Goal: Task Accomplishment & Management: Use online tool/utility

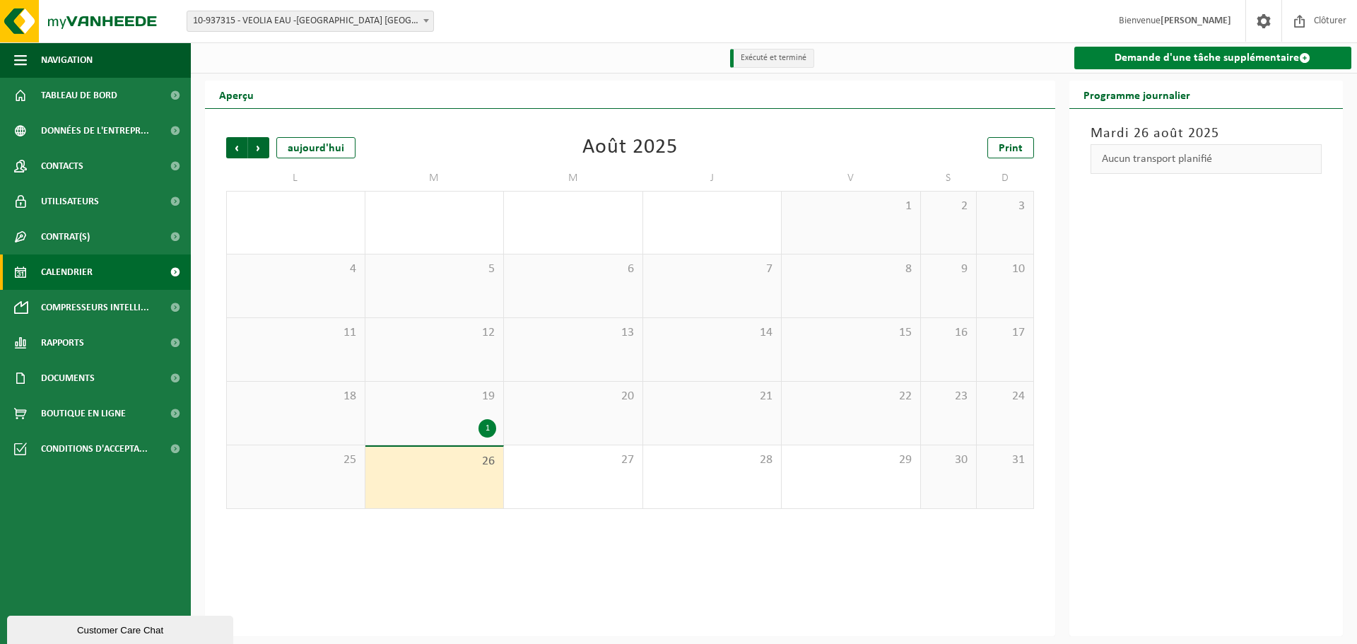
click at [1223, 64] on link "Demande d'une tâche supplémentaire" at bounding box center [1213, 58] width 278 height 23
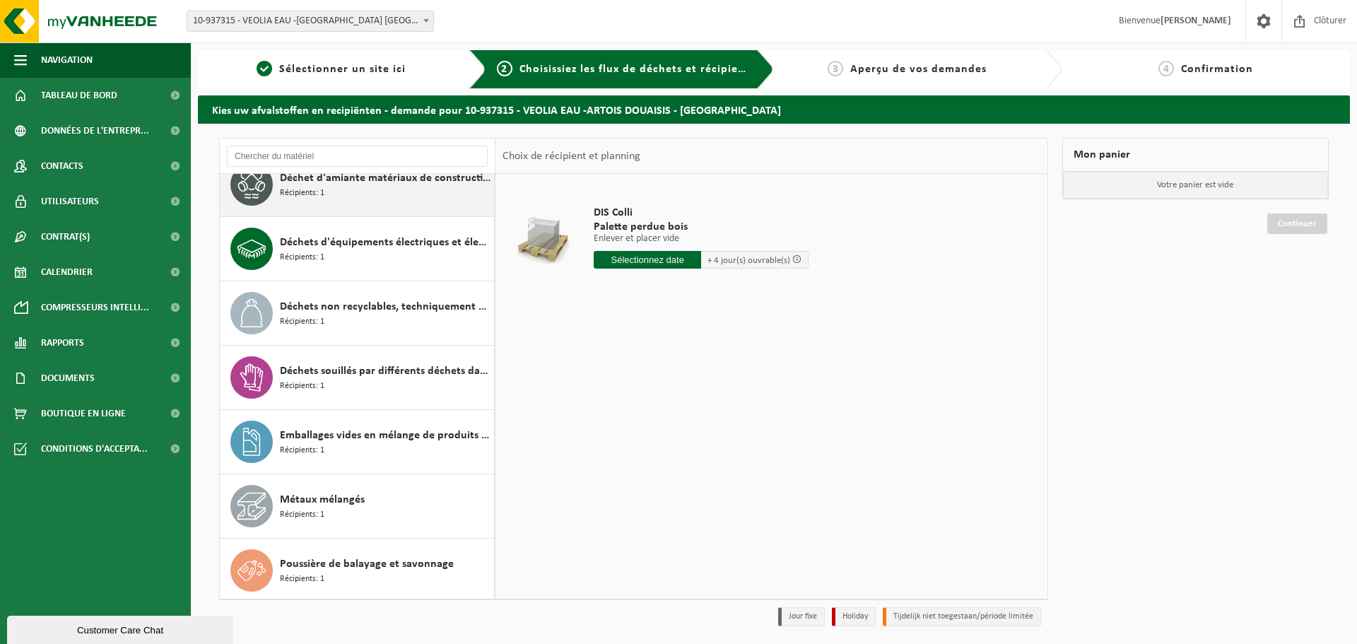
scroll to position [218, 0]
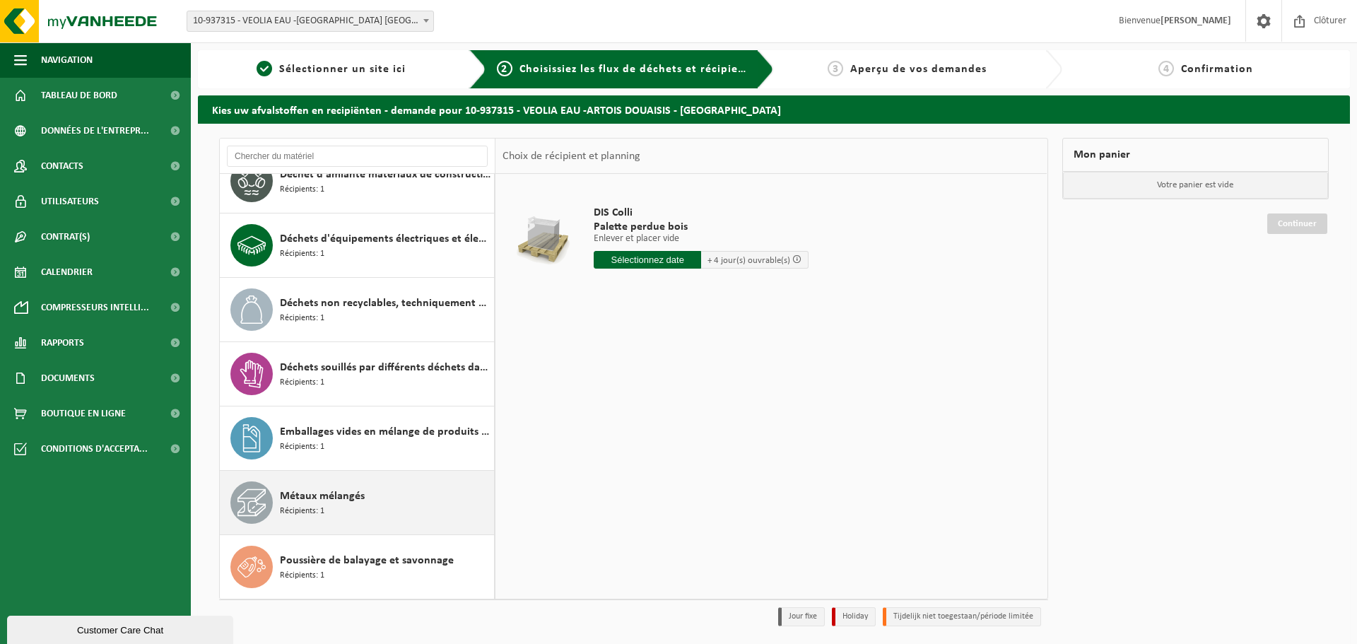
click at [420, 490] on div "Métaux mélangés Récipients: 1" at bounding box center [385, 502] width 211 height 42
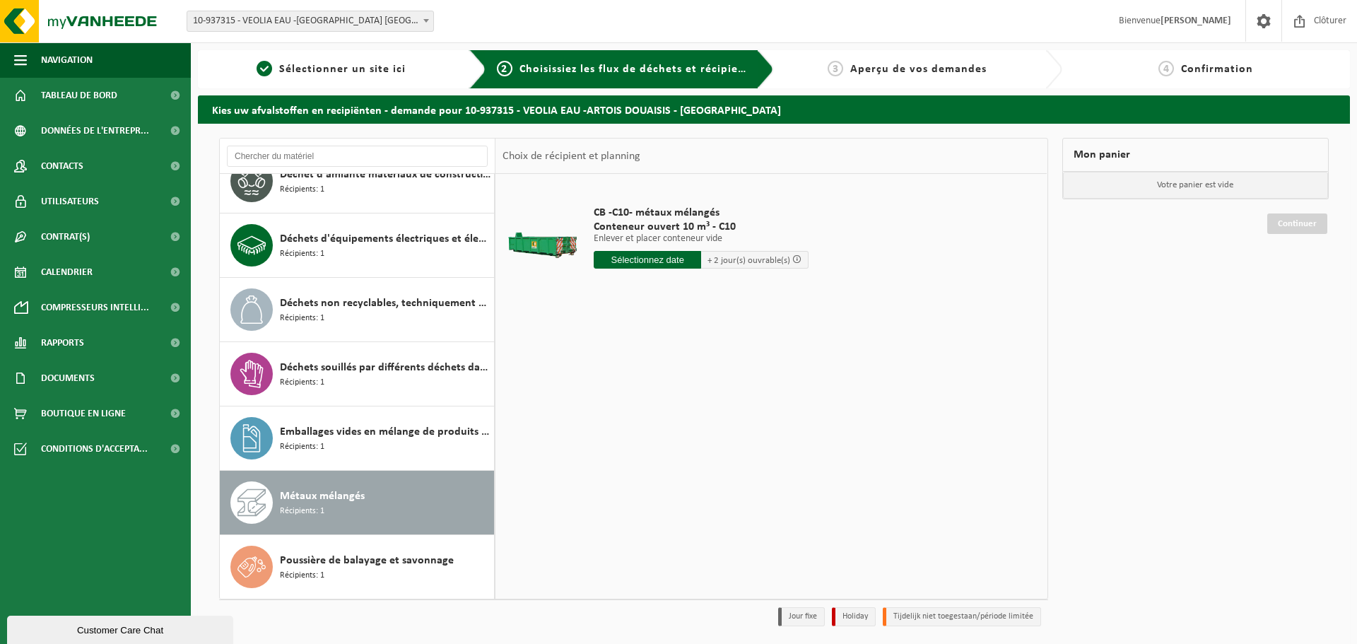
click at [665, 260] on input "text" at bounding box center [647, 260] width 107 height 18
click at [680, 435] on div "28" at bounding box center [681, 430] width 25 height 23
type input "à partir de [DATE]"
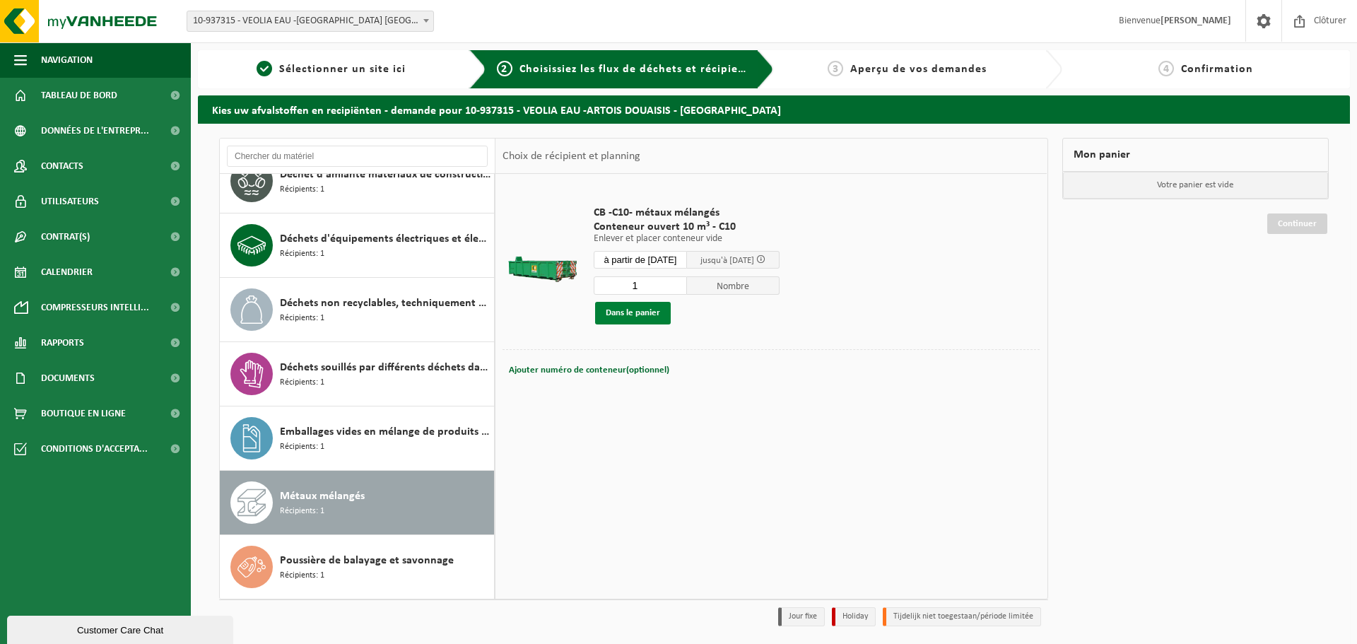
click at [657, 314] on button "Dans le panier" at bounding box center [633, 313] width 76 height 23
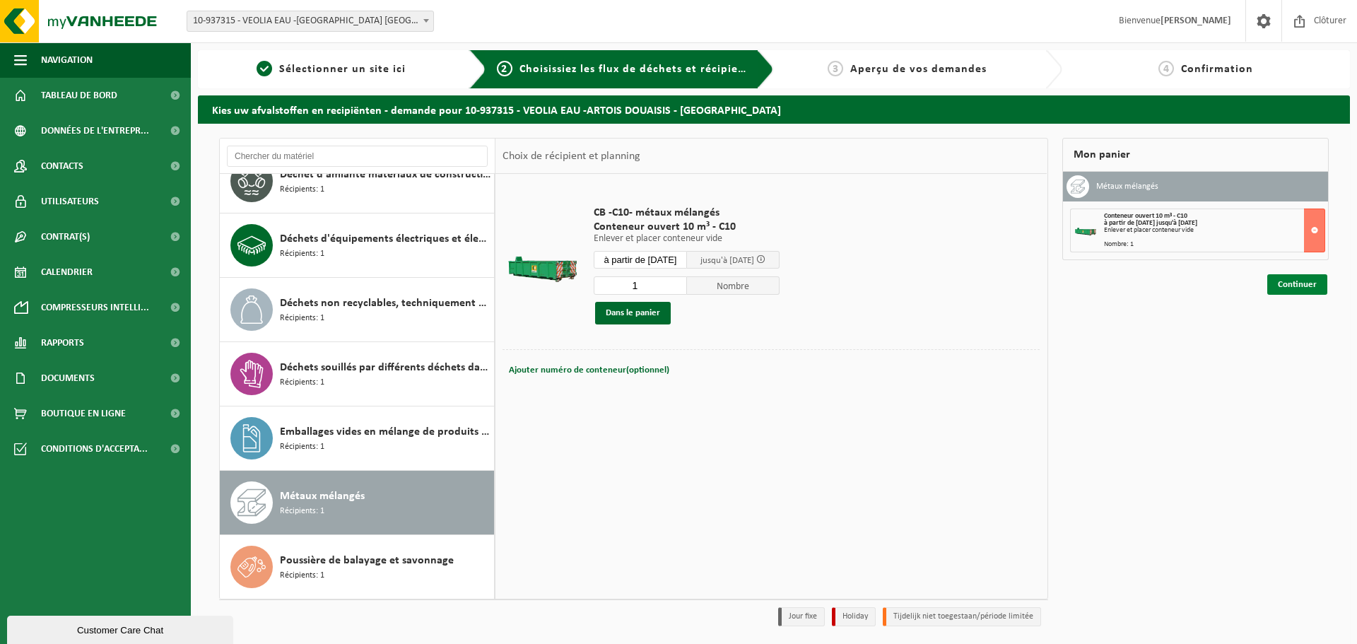
click at [1289, 284] on link "Continuer" at bounding box center [1297, 284] width 60 height 20
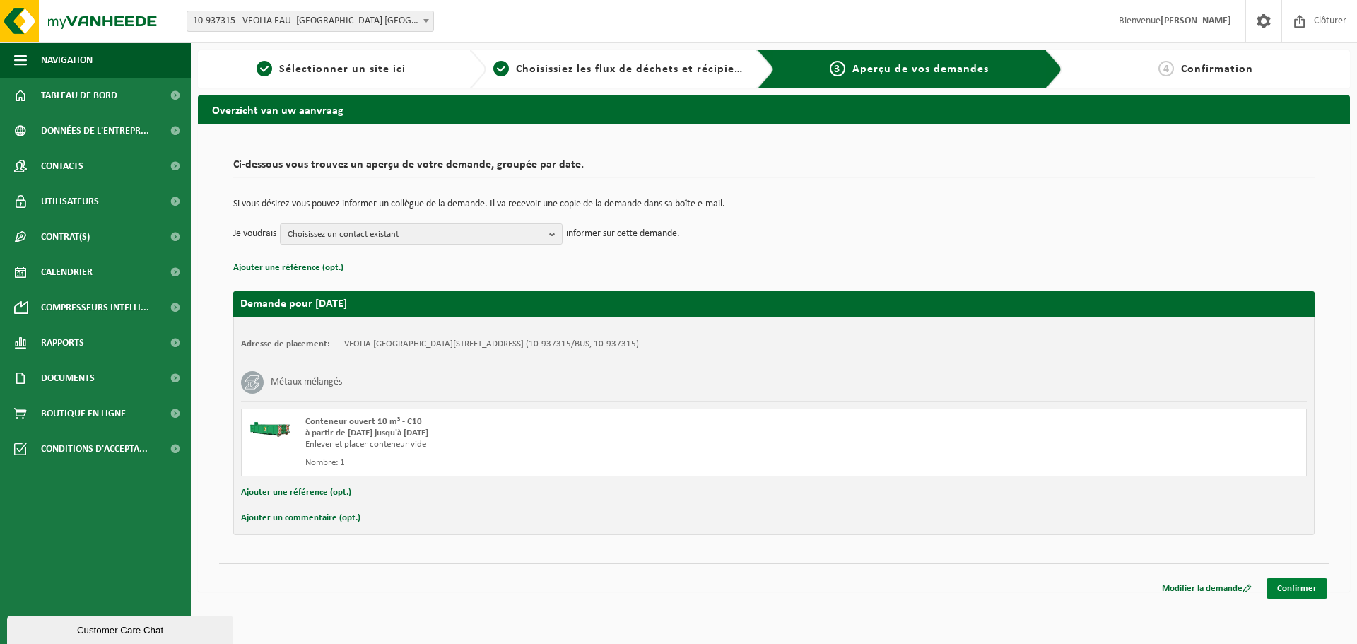
click at [1287, 589] on link "Confirmer" at bounding box center [1296, 588] width 61 height 20
